Goal: Information Seeking & Learning: Learn about a topic

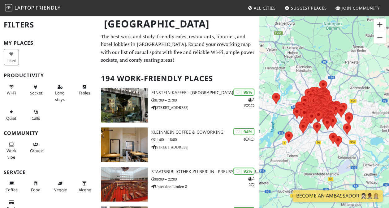
click at [379, 26] on button "Vergrößern" at bounding box center [379, 25] width 12 height 12
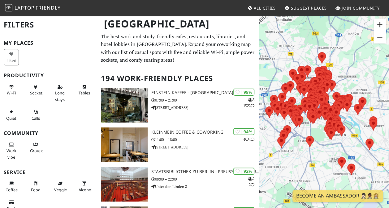
click at [379, 26] on button "Vergrößern" at bounding box center [379, 25] width 12 height 12
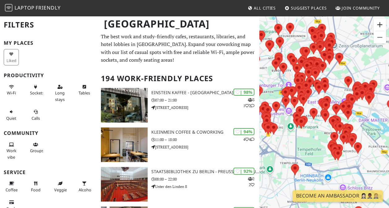
click at [379, 26] on button "Vergrößern" at bounding box center [379, 25] width 12 height 12
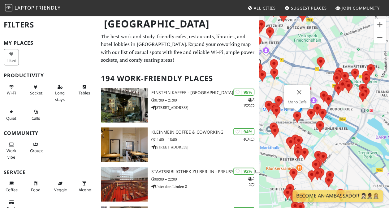
drag, startPoint x: 346, startPoint y: 100, endPoint x: 275, endPoint y: 118, distance: 74.2
click at [290, 118] on img at bounding box center [296, 117] width 13 height 16
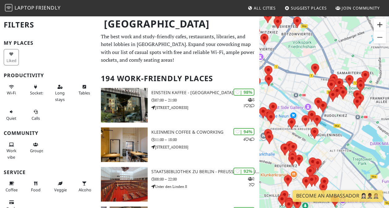
click at [382, 26] on button "Vergrößern" at bounding box center [379, 25] width 12 height 12
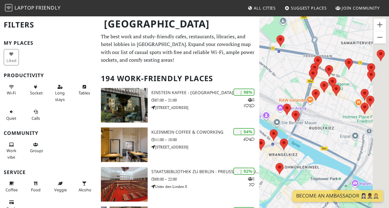
drag, startPoint x: 362, startPoint y: 92, endPoint x: 325, endPoint y: 115, distance: 44.4
click at [325, 115] on div at bounding box center [324, 119] width 130 height 208
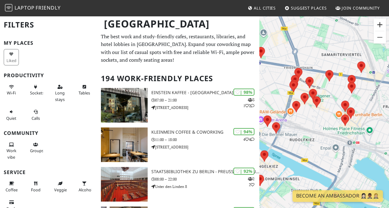
click at [383, 22] on button "Vergrößern" at bounding box center [379, 25] width 12 height 12
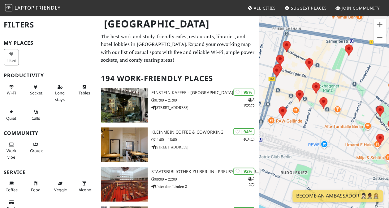
drag, startPoint x: 305, startPoint y: 112, endPoint x: 321, endPoint y: 127, distance: 22.3
click at [321, 127] on div at bounding box center [324, 119] width 130 height 208
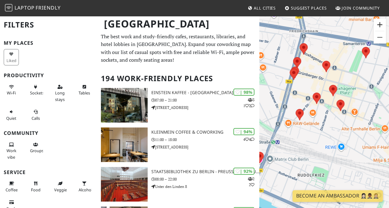
click at [384, 21] on button "Vergrößern" at bounding box center [379, 25] width 12 height 12
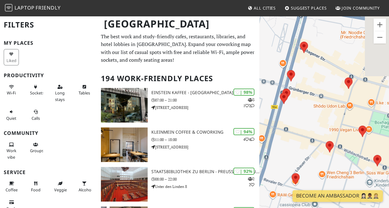
drag, startPoint x: 301, startPoint y: 60, endPoint x: 323, endPoint y: 129, distance: 72.6
click at [323, 129] on div at bounding box center [324, 119] width 130 height 208
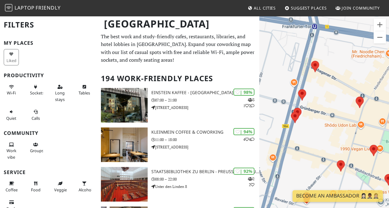
drag, startPoint x: 344, startPoint y: 94, endPoint x: 296, endPoint y: 77, distance: 50.9
click at [296, 77] on div at bounding box center [324, 119] width 130 height 208
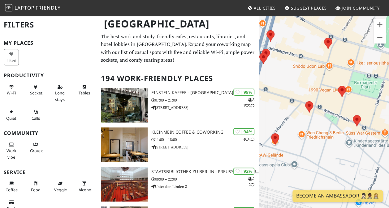
drag, startPoint x: 319, startPoint y: 146, endPoint x: 335, endPoint y: 104, distance: 44.6
click at [335, 104] on div at bounding box center [324, 119] width 130 height 208
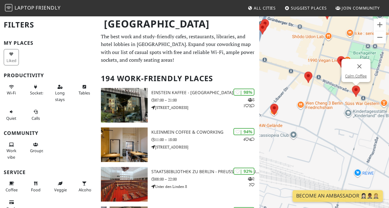
click at [357, 91] on img at bounding box center [355, 91] width 13 height 16
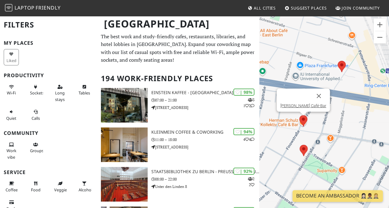
click at [302, 122] on img at bounding box center [303, 121] width 13 height 16
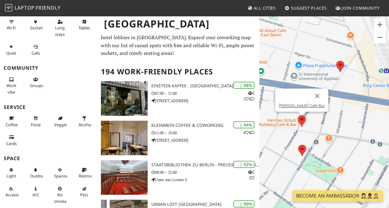
scroll to position [82, 0]
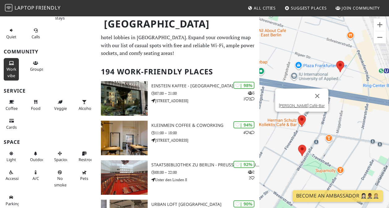
click at [11, 63] on icon at bounding box center [11, 64] width 5 height 4
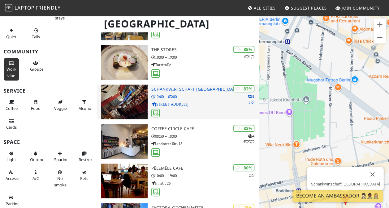
scroll to position [202, 0]
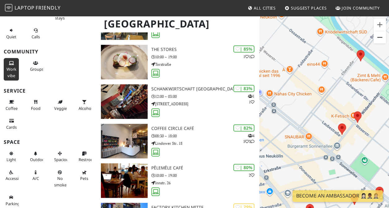
click at [383, 39] on button "Verkleinern" at bounding box center [379, 37] width 12 height 12
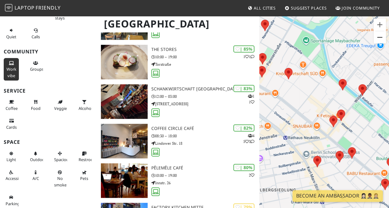
click at [380, 37] on button "Verkleinern" at bounding box center [379, 37] width 12 height 12
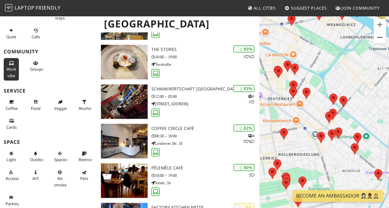
click at [380, 37] on button "Verkleinern" at bounding box center [379, 37] width 12 height 12
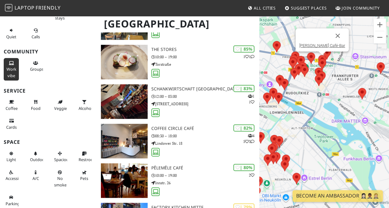
drag, startPoint x: 365, startPoint y: 71, endPoint x: 298, endPoint y: 115, distance: 79.8
click at [298, 115] on div "[PERSON_NAME] Café-Bar" at bounding box center [324, 119] width 130 height 208
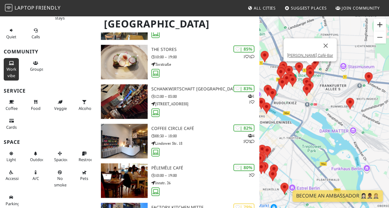
click at [376, 26] on button "Vergrößern" at bounding box center [379, 25] width 12 height 12
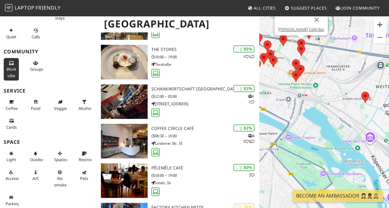
click at [376, 26] on button "Vergrößern" at bounding box center [379, 25] width 12 height 12
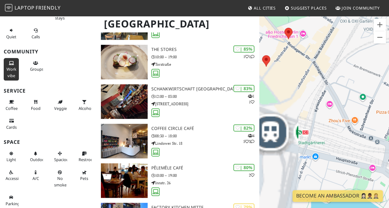
drag, startPoint x: 281, startPoint y: 69, endPoint x: 376, endPoint y: 224, distance: 181.9
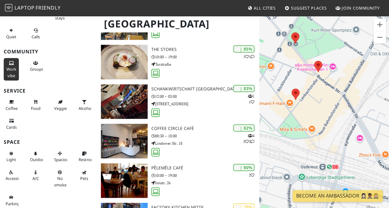
drag, startPoint x: 314, startPoint y: 90, endPoint x: 347, endPoint y: 108, distance: 38.5
click at [347, 108] on div "[PERSON_NAME] Café-Bar" at bounding box center [324, 119] width 130 height 208
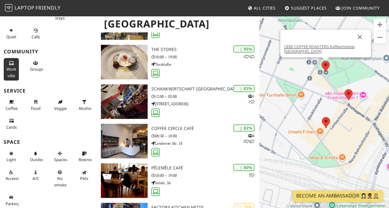
click at [326, 65] on img at bounding box center [325, 66] width 13 height 16
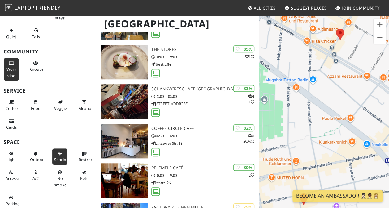
click at [58, 152] on icon at bounding box center [60, 154] width 5 height 4
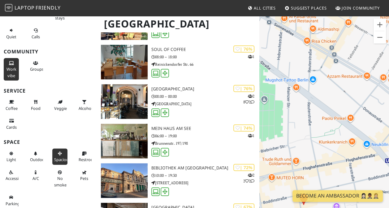
drag, startPoint x: 56, startPoint y: 152, endPoint x: 59, endPoint y: 154, distance: 3.6
click at [59, 154] on icon at bounding box center [60, 154] width 5 height 4
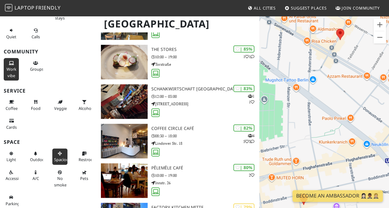
click at [59, 154] on icon at bounding box center [60, 154] width 5 height 4
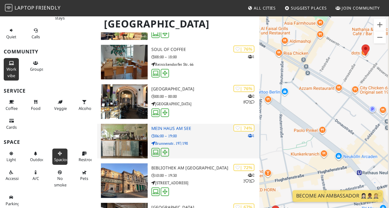
drag, startPoint x: 303, startPoint y: 111, endPoint x: 251, endPoint y: 133, distance: 56.0
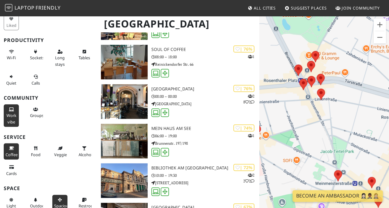
scroll to position [34, 0]
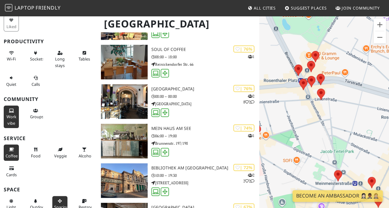
click at [11, 155] on span "Coffee" at bounding box center [12, 156] width 12 height 6
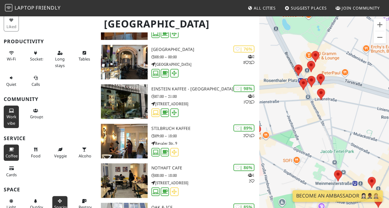
scroll to position [0, 0]
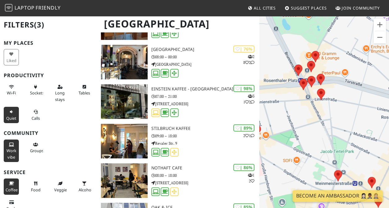
click at [14, 116] on span "Quiet" at bounding box center [11, 119] width 10 height 6
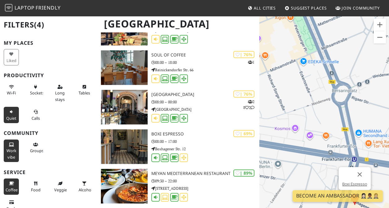
scroll to position [203, 0]
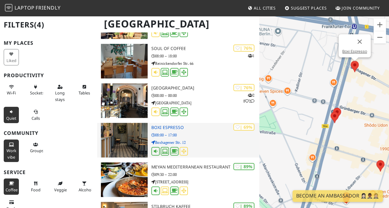
click at [211, 128] on h3 "Boxi Espresso" at bounding box center [205, 127] width 108 height 5
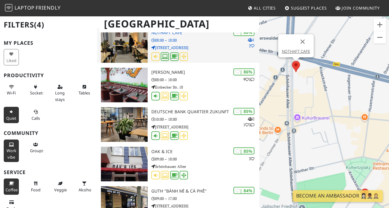
scroll to position [459, 0]
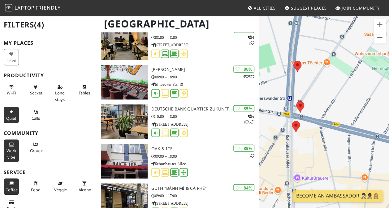
click at [380, 44] on div "CEBE COFFEE ROASTERS Kaffeerösterei [GEOGRAPHIC_DATA]" at bounding box center [324, 119] width 130 height 208
click at [378, 39] on button "Verkleinern" at bounding box center [379, 37] width 12 height 12
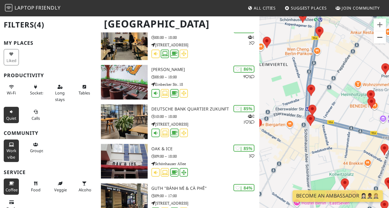
click at [378, 39] on button "Verkleinern" at bounding box center [379, 37] width 12 height 12
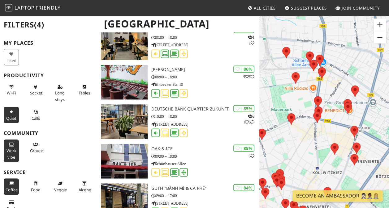
click at [377, 39] on button "Verkleinern" at bounding box center [379, 37] width 12 height 12
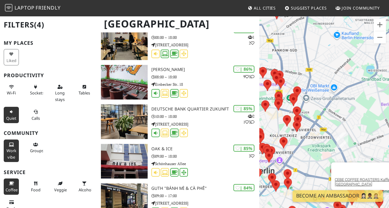
drag, startPoint x: 371, startPoint y: 124, endPoint x: 312, endPoint y: 114, distance: 60.0
click at [312, 114] on div "CEBE COFFEE ROASTERS Kaffeerösterei [GEOGRAPHIC_DATA]" at bounding box center [324, 119] width 130 height 208
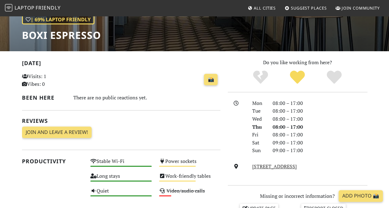
scroll to position [11, 0]
